Goal: Task Accomplishment & Management: Use online tool/utility

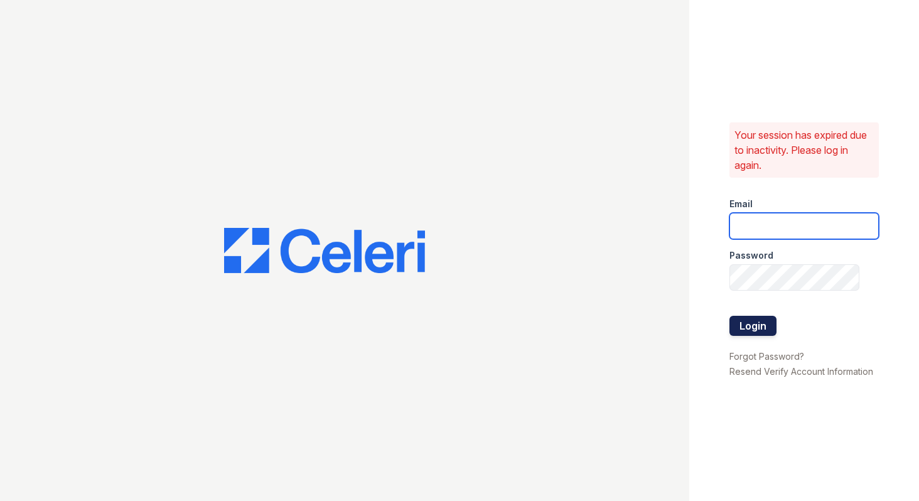
type input "[EMAIL_ADDRESS][DOMAIN_NAME]"
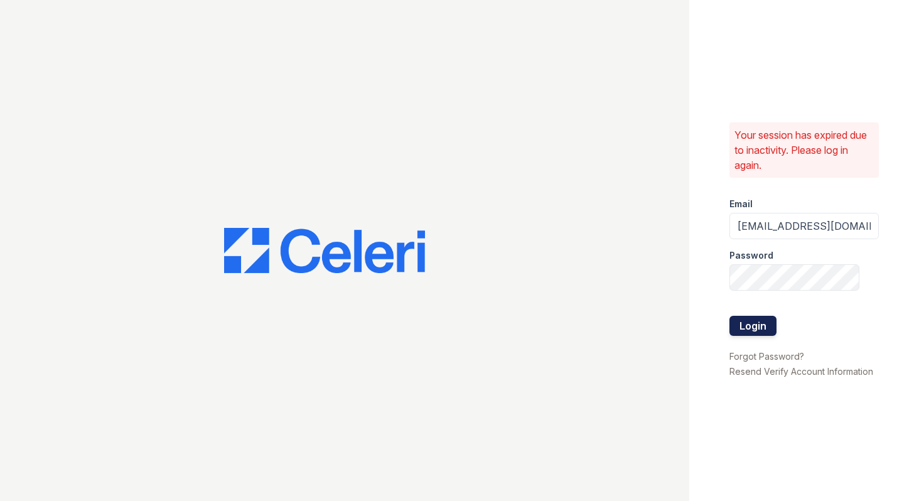
click at [759, 316] on button "Login" at bounding box center [752, 326] width 47 height 20
